Goal: Check status: Check status

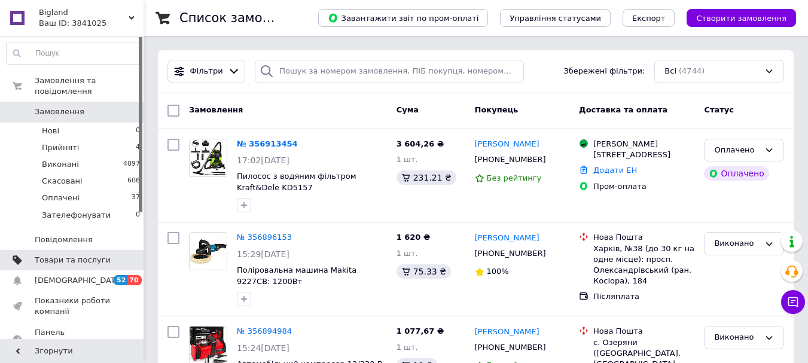
click at [62, 255] on span "Товари та послуги" at bounding box center [73, 260] width 76 height 11
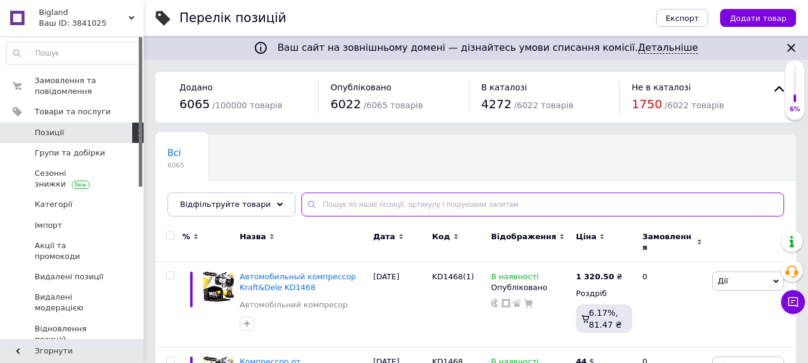
click at [343, 200] on input "text" at bounding box center [542, 205] width 483 height 24
paste input "kd5157"
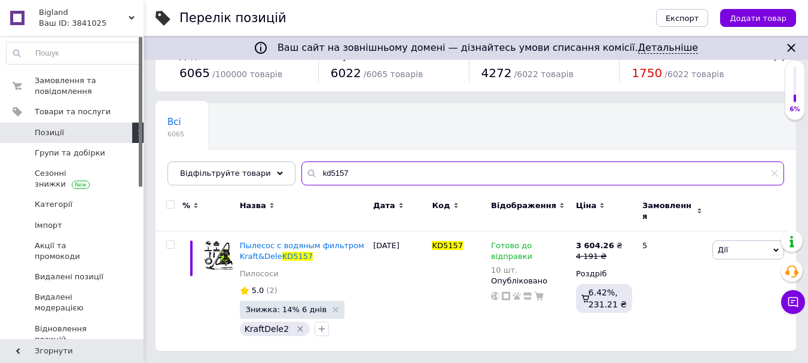
scroll to position [24, 0]
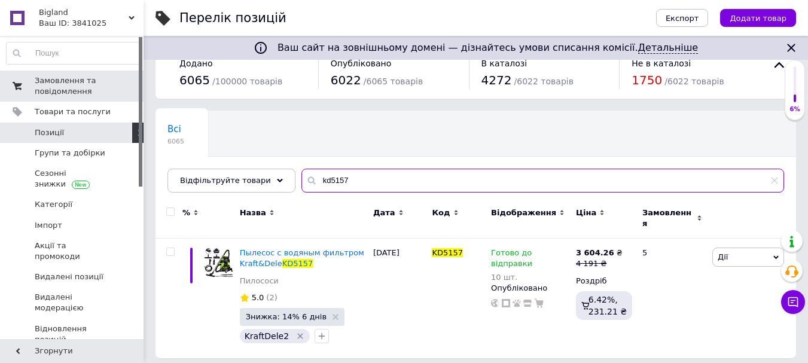
type input "kd5157"
click at [63, 89] on span "Замовлення та повідомлення" at bounding box center [73, 86] width 76 height 22
